Goal: Task Accomplishment & Management: Use online tool/utility

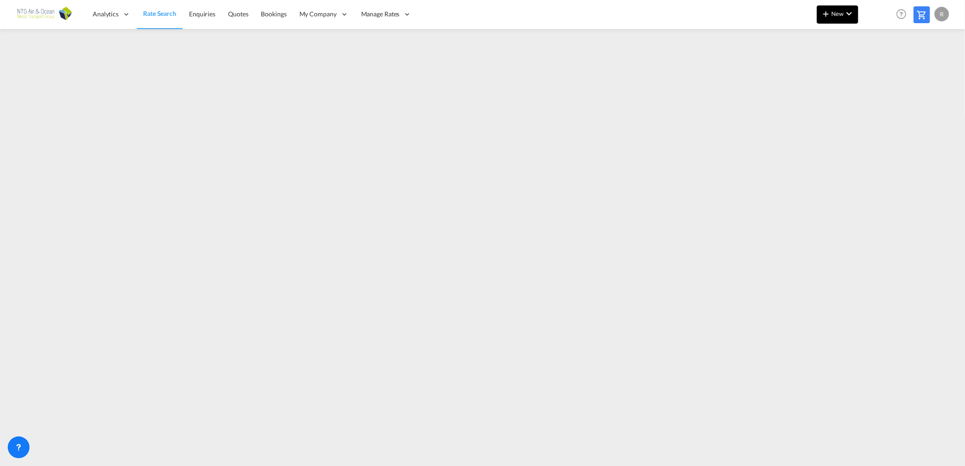
click at [841, 10] on span "New" at bounding box center [838, 13] width 34 height 7
click at [880, 64] on span "Ratesheet" at bounding box center [875, 68] width 10 height 18
click at [842, 21] on button "New" at bounding box center [837, 14] width 41 height 18
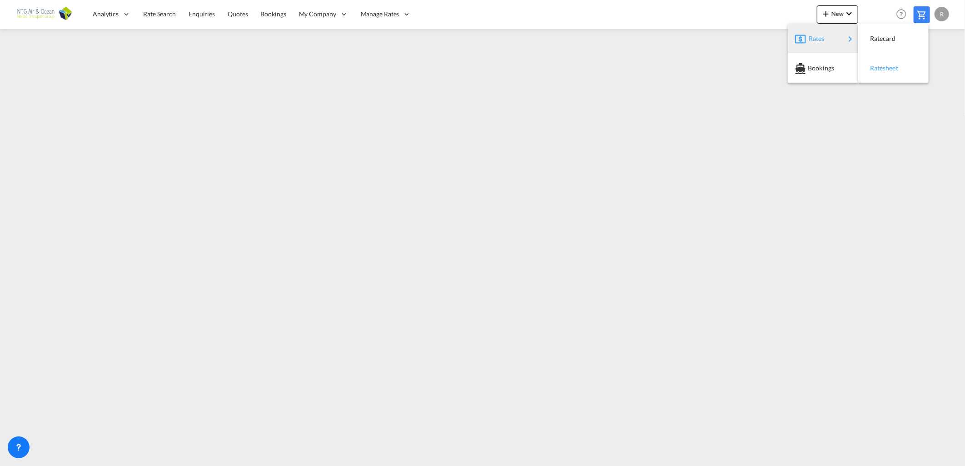
click at [880, 71] on span "Ratesheet" at bounding box center [875, 68] width 10 height 18
